Goal: Contribute content: Add original content to the website for others to see

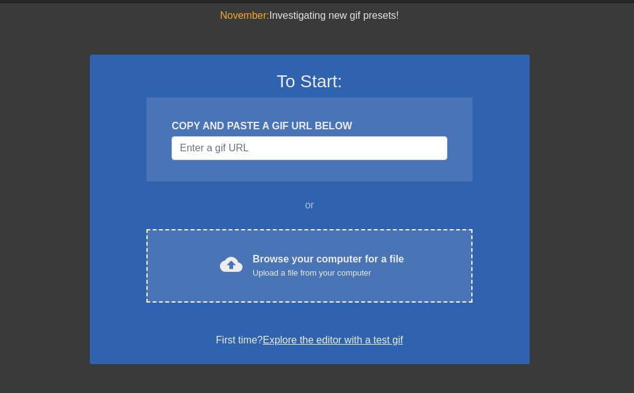
scroll to position [63, 0]
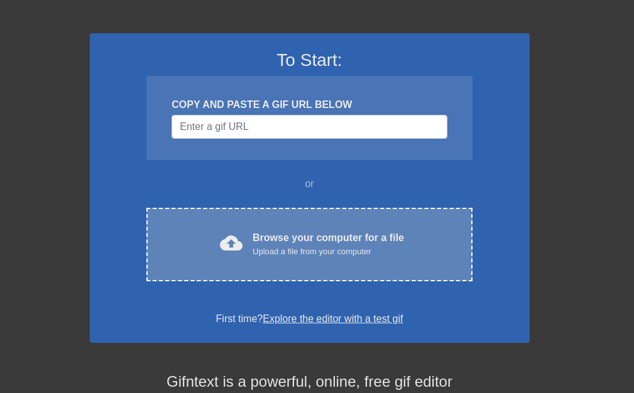
click at [266, 248] on div "Upload a file from your computer" at bounding box center [328, 252] width 151 height 13
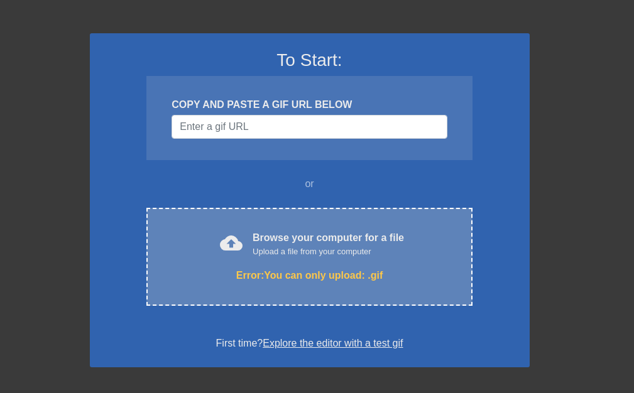
click at [290, 256] on div "Upload a file from your computer" at bounding box center [328, 252] width 151 height 13
click at [263, 234] on div "Browse your computer for a file Upload a file from your computer" at bounding box center [328, 245] width 151 height 28
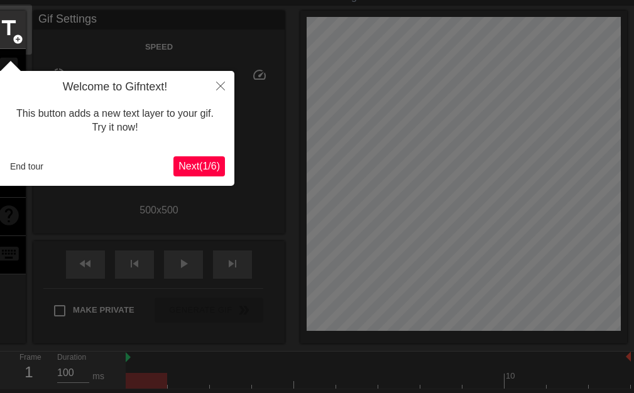
scroll to position [31, 0]
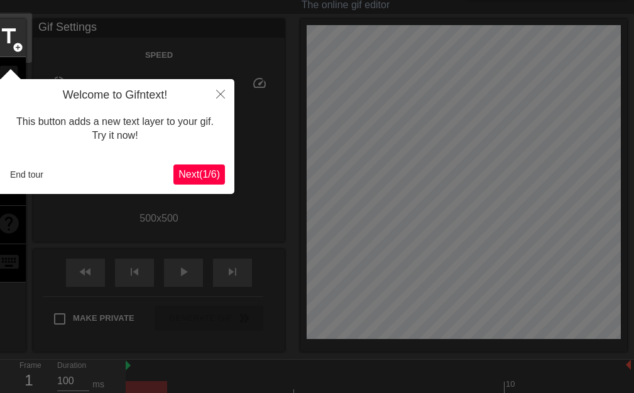
click at [201, 178] on span "Next ( 1 / 6 )" at bounding box center [198, 174] width 41 height 11
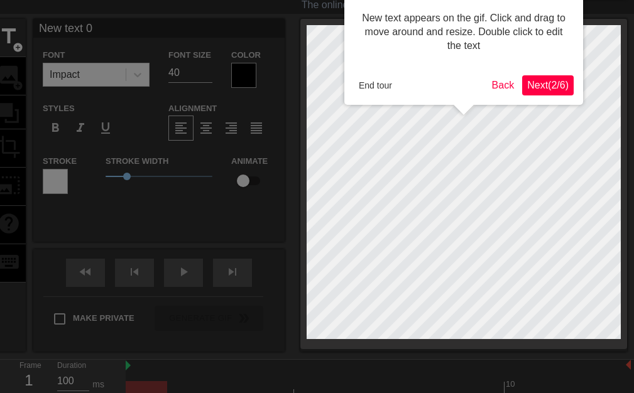
scroll to position [0, 0]
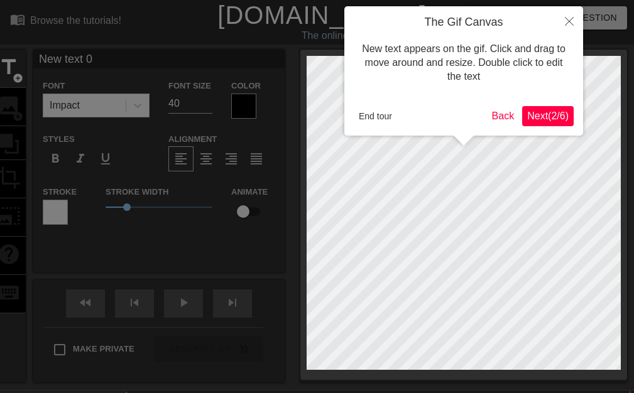
click at [545, 119] on span "Next ( 2 / 6 )" at bounding box center [547, 116] width 41 height 11
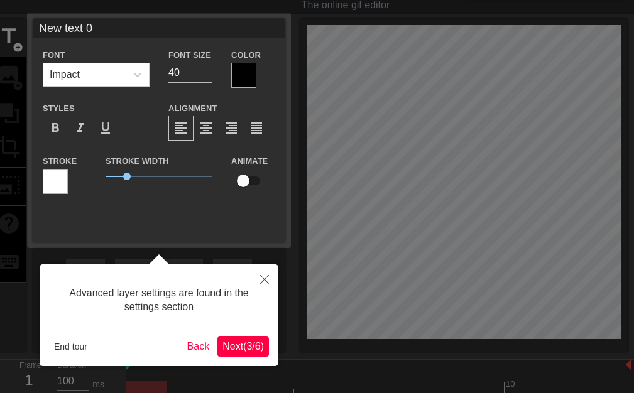
click at [246, 349] on span "Next ( 3 / 6 )" at bounding box center [242, 346] width 41 height 11
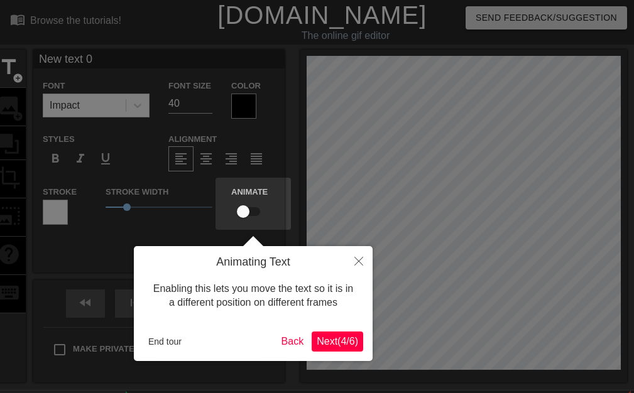
click at [320, 347] on span "Next ( 4 / 6 )" at bounding box center [337, 341] width 41 height 11
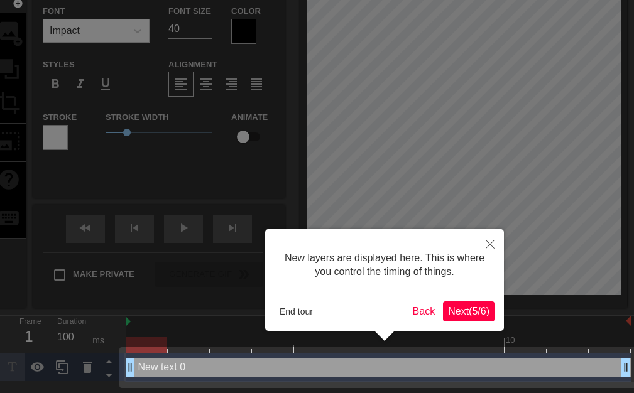
click at [490, 317] on button "Next ( 5 / 6 )" at bounding box center [469, 312] width 52 height 20
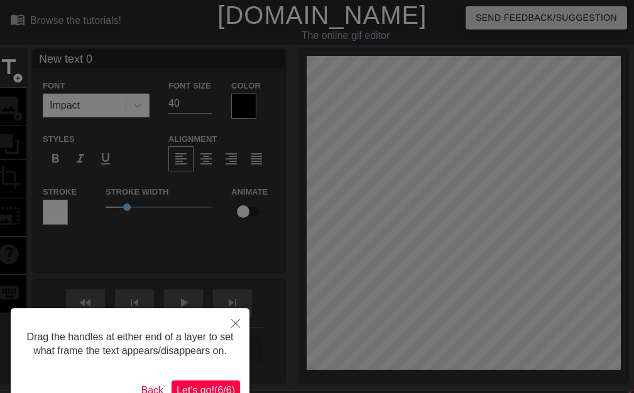
click at [200, 386] on span "Let's go! ( 6 / 6 )" at bounding box center [206, 390] width 58 height 11
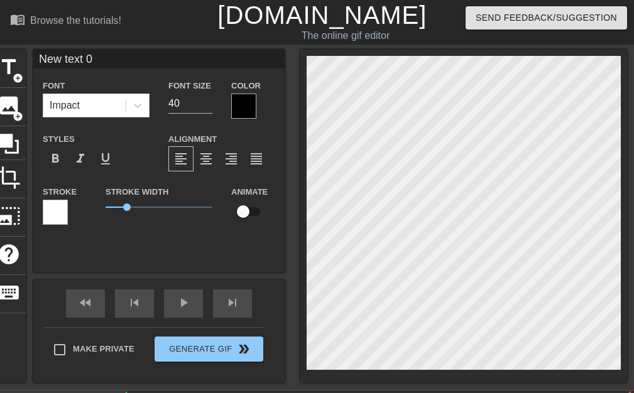
type input "New txt 0"
type textarea "New txt 0"
click at [85, 75] on div "Font Impact Font Size 40 Color Styles format_bold format_italic format_underlin…" at bounding box center [158, 143] width 251 height 187
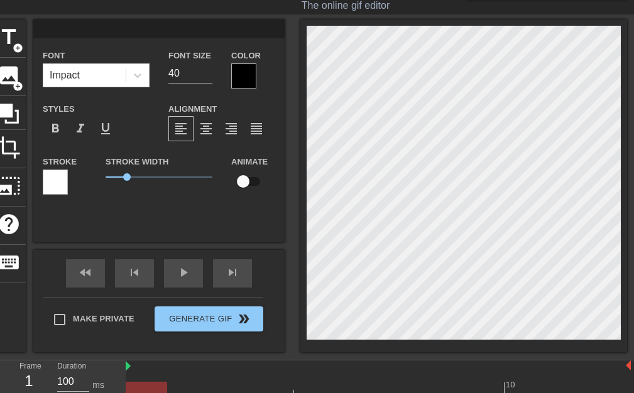
scroll to position [0, 0]
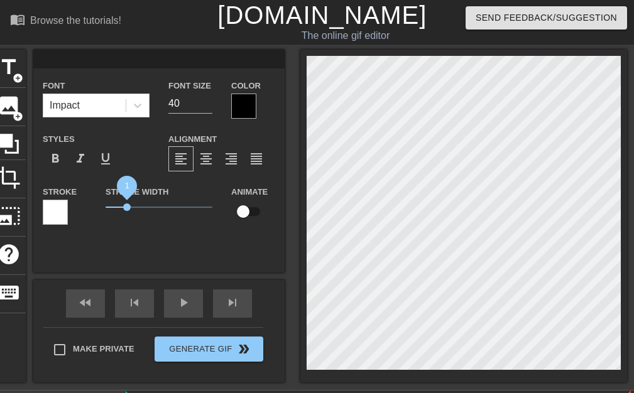
click at [129, 207] on span "1" at bounding box center [127, 208] width 8 height 8
drag, startPoint x: 135, startPoint y: 207, endPoint x: 50, endPoint y: 207, distance: 84.8
click at [50, 207] on div "Stroke Stroke Width 0 Animate" at bounding box center [158, 210] width 251 height 52
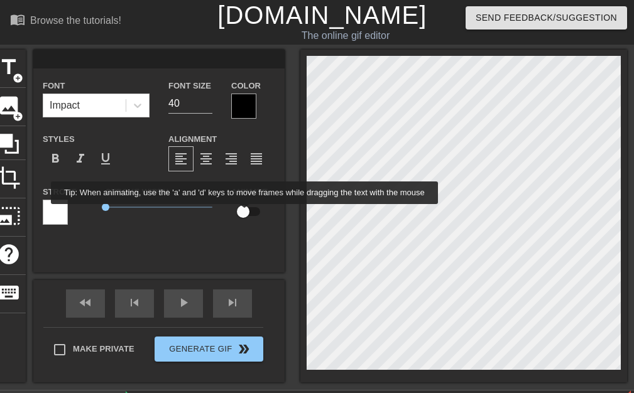
click at [245, 213] on input "checkbox" at bounding box center [243, 212] width 72 height 24
click at [245, 213] on input "checkbox" at bounding box center [255, 212] width 72 height 24
checkbox input "false"
